Goal: Navigation & Orientation: Go to known website

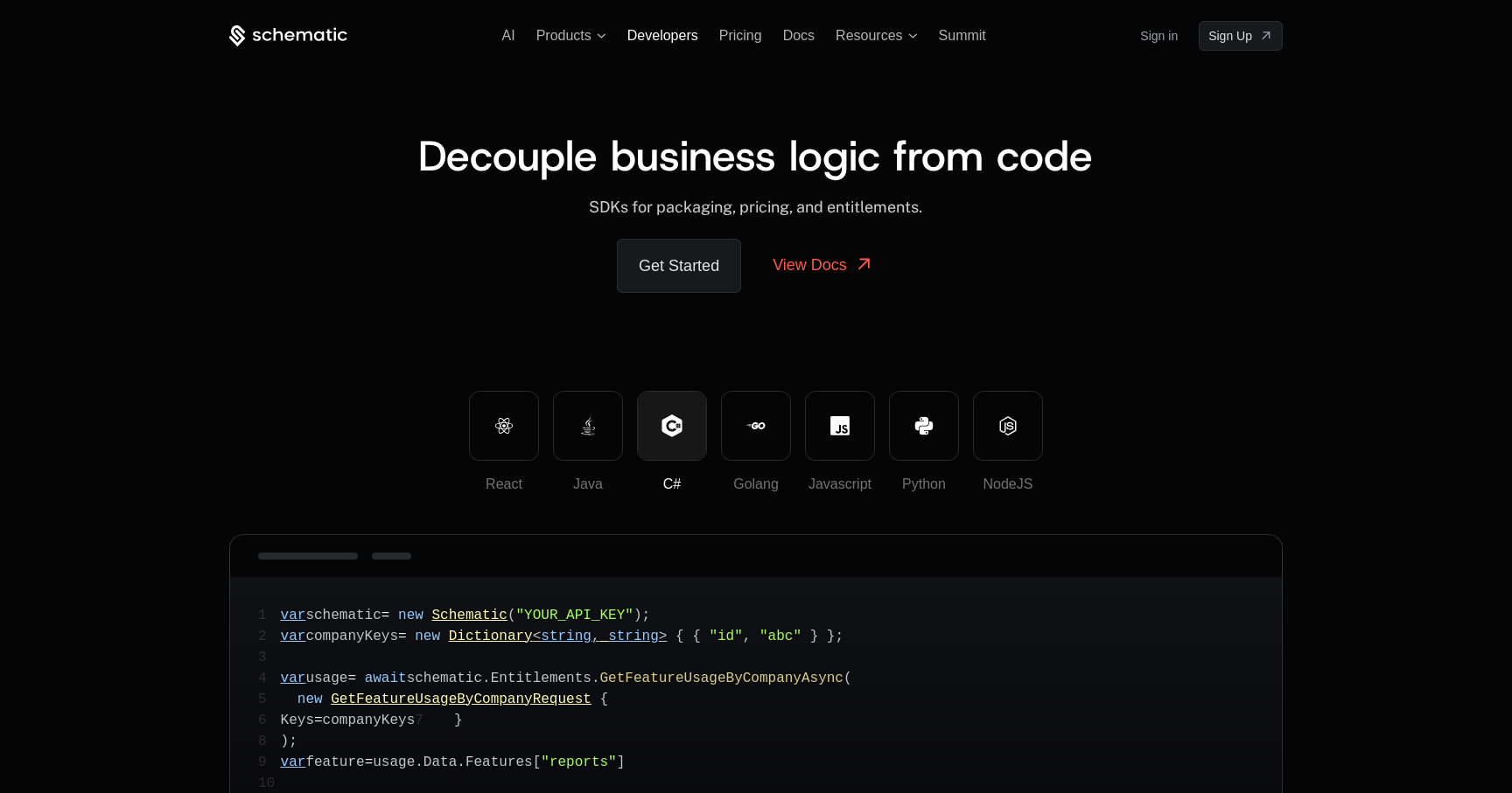
click at [671, 28] on span "Developers" at bounding box center [662, 35] width 71 height 15
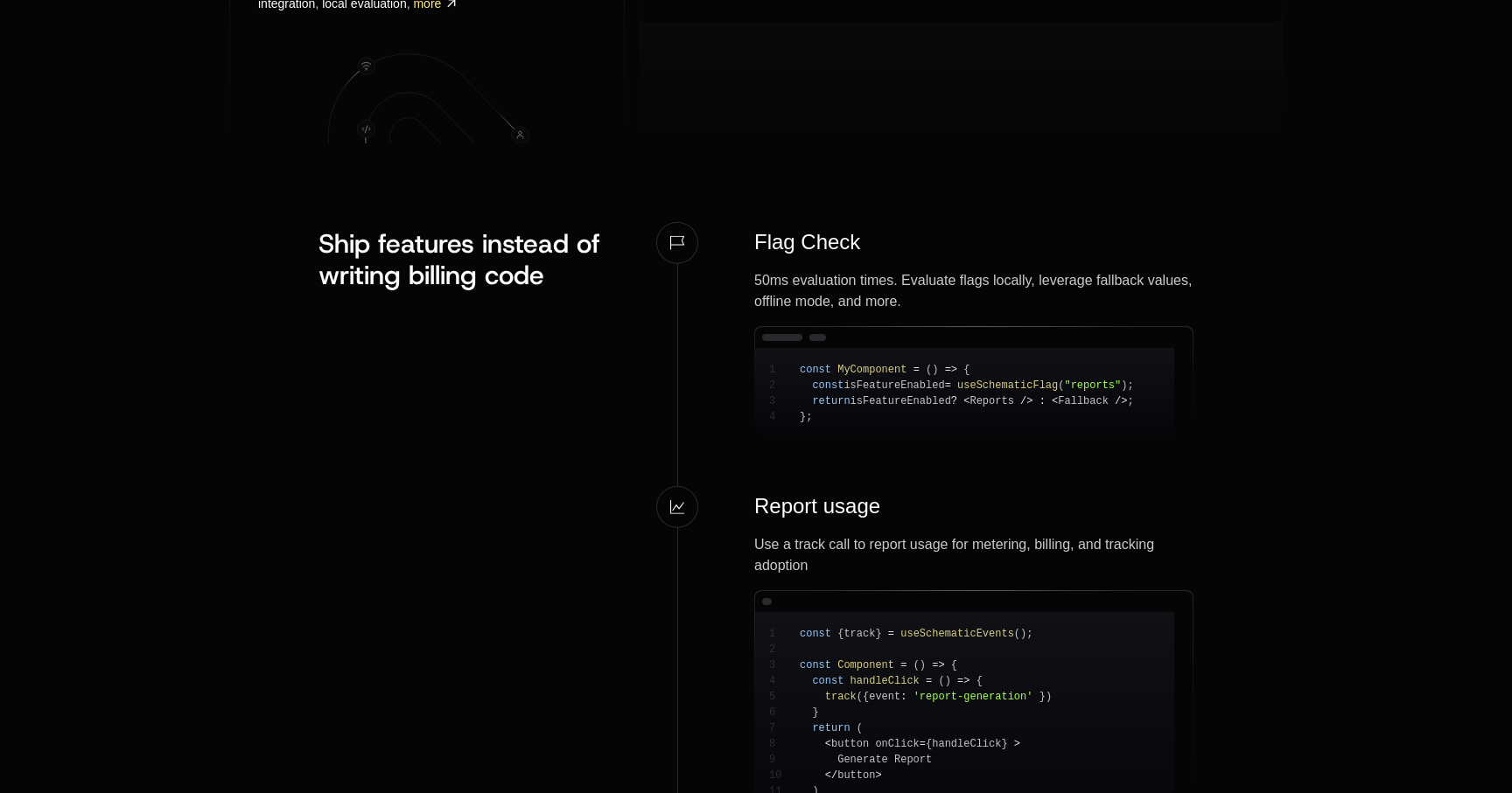
scroll to position [1741, 0]
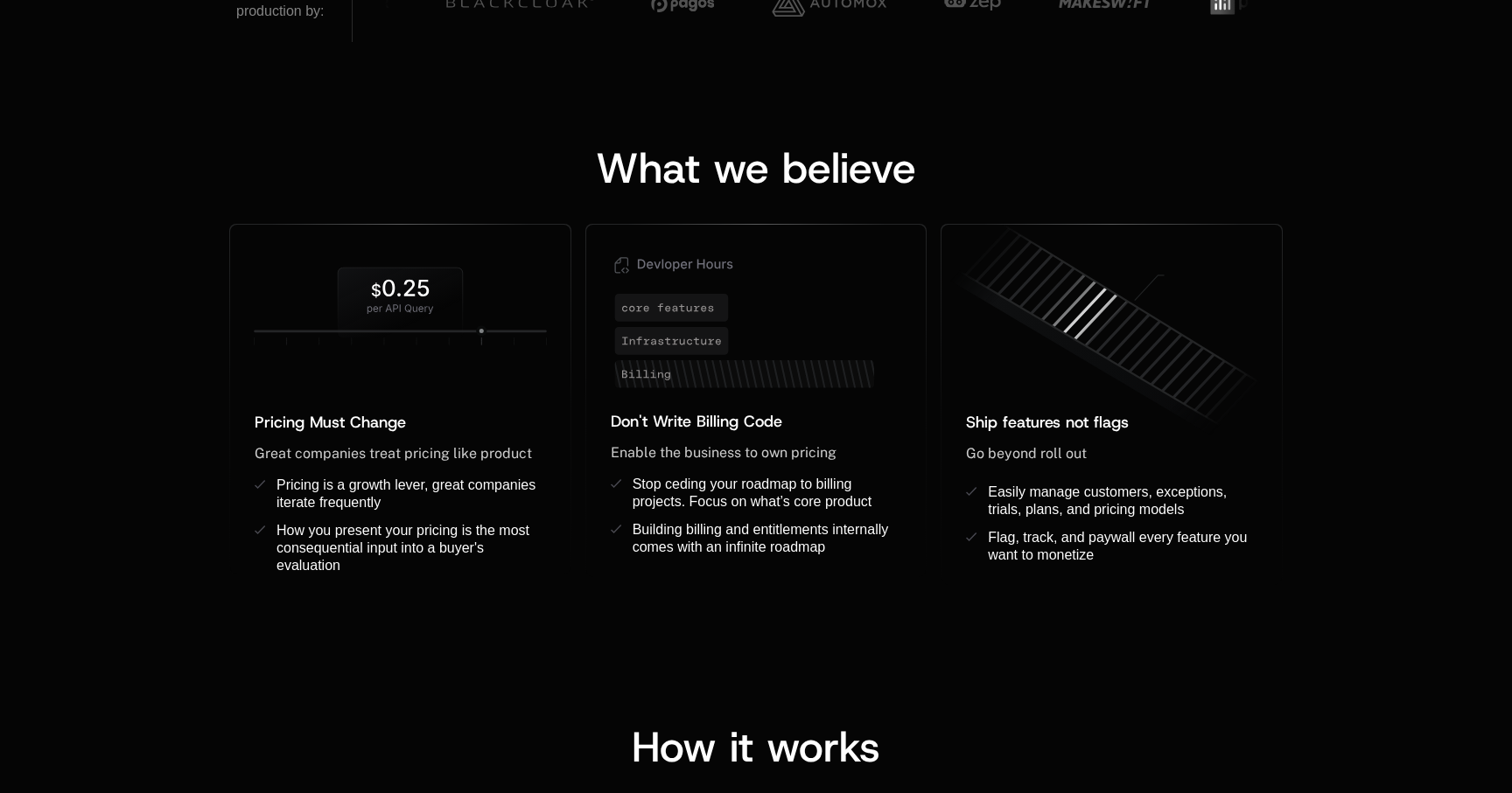
scroll to position [1421, 0]
